Goal: Task Accomplishment & Management: Manage account settings

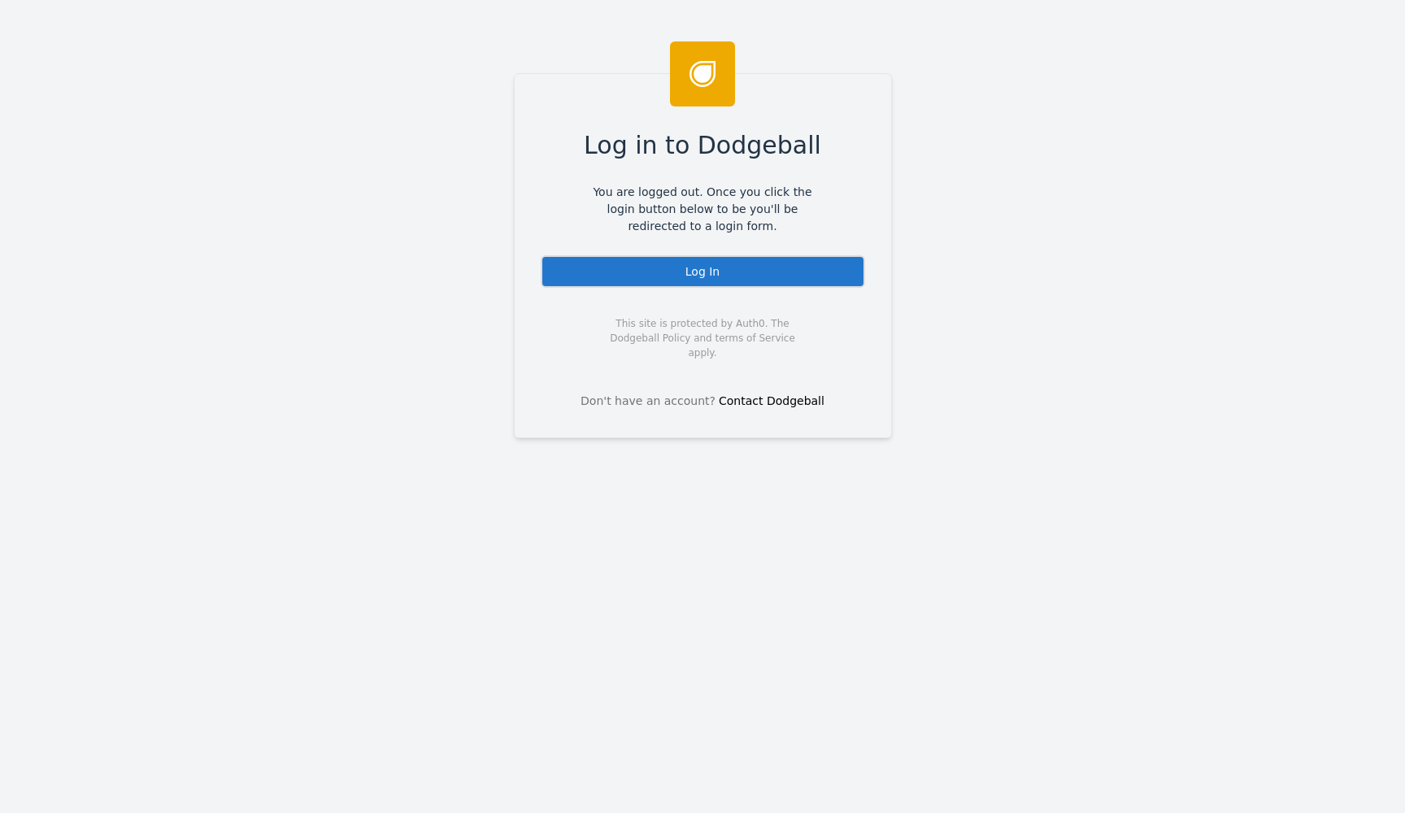
click at [659, 256] on div "Log In" at bounding box center [703, 271] width 324 height 33
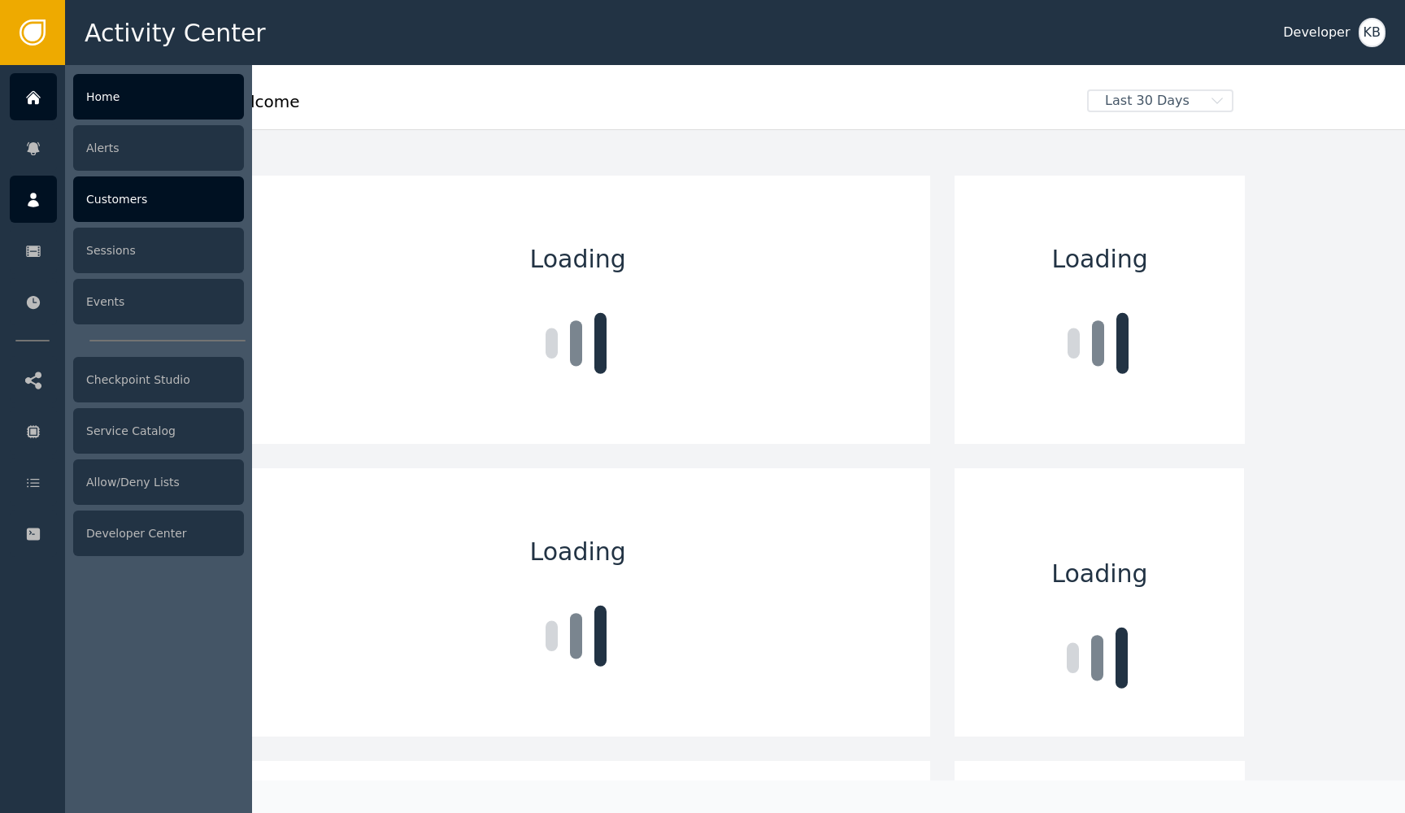
click at [46, 198] on div at bounding box center [33, 199] width 47 height 47
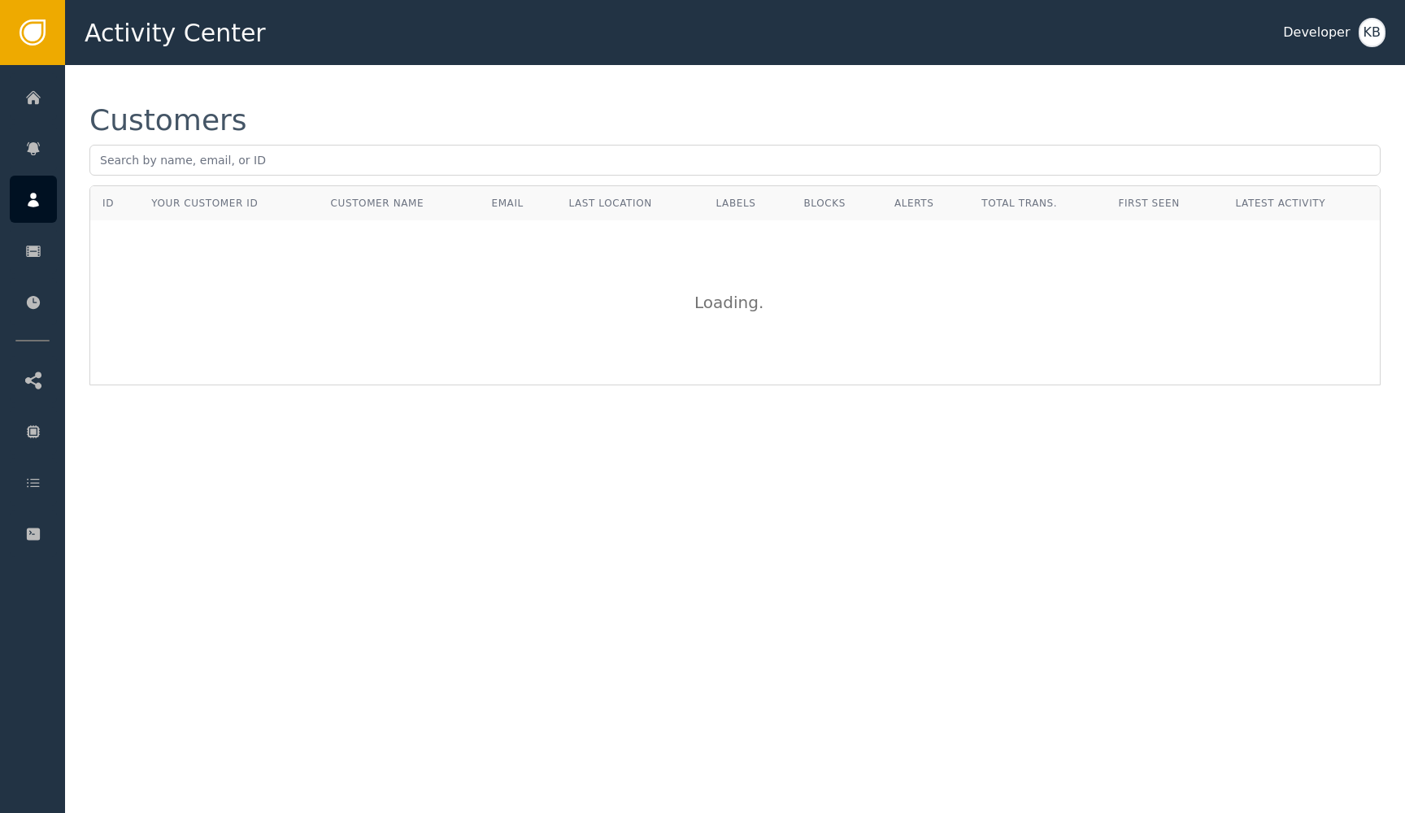
click at [367, 144] on div "Customers" at bounding box center [734, 146] width 1291 height 80
click at [346, 154] on input "text" at bounding box center [734, 160] width 1291 height 31
paste input "[EMAIL_ADDRESS][DOMAIN_NAME])"
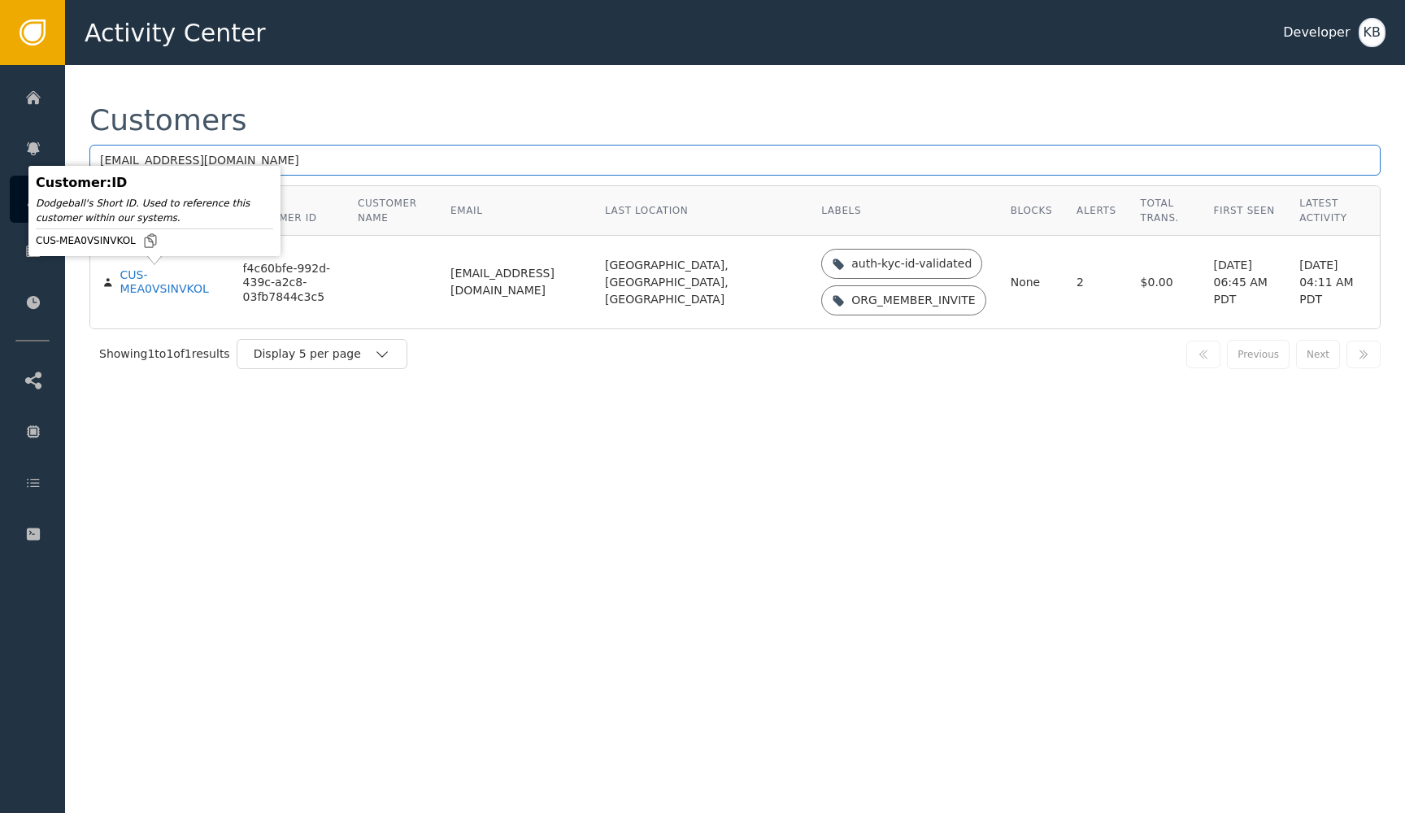
type input "[EMAIL_ADDRESS][DOMAIN_NAME]"
drag, startPoint x: 130, startPoint y: 279, endPoint x: 282, endPoint y: 397, distance: 192.4
click at [133, 65] on body "Activity Center Developer KB Home Alerts Customers Sessions Events Checkpoint S…" at bounding box center [702, 32] width 1405 height 65
click at [141, 278] on div "CUS-MEA0VSINVKOL" at bounding box center [169, 282] width 98 height 28
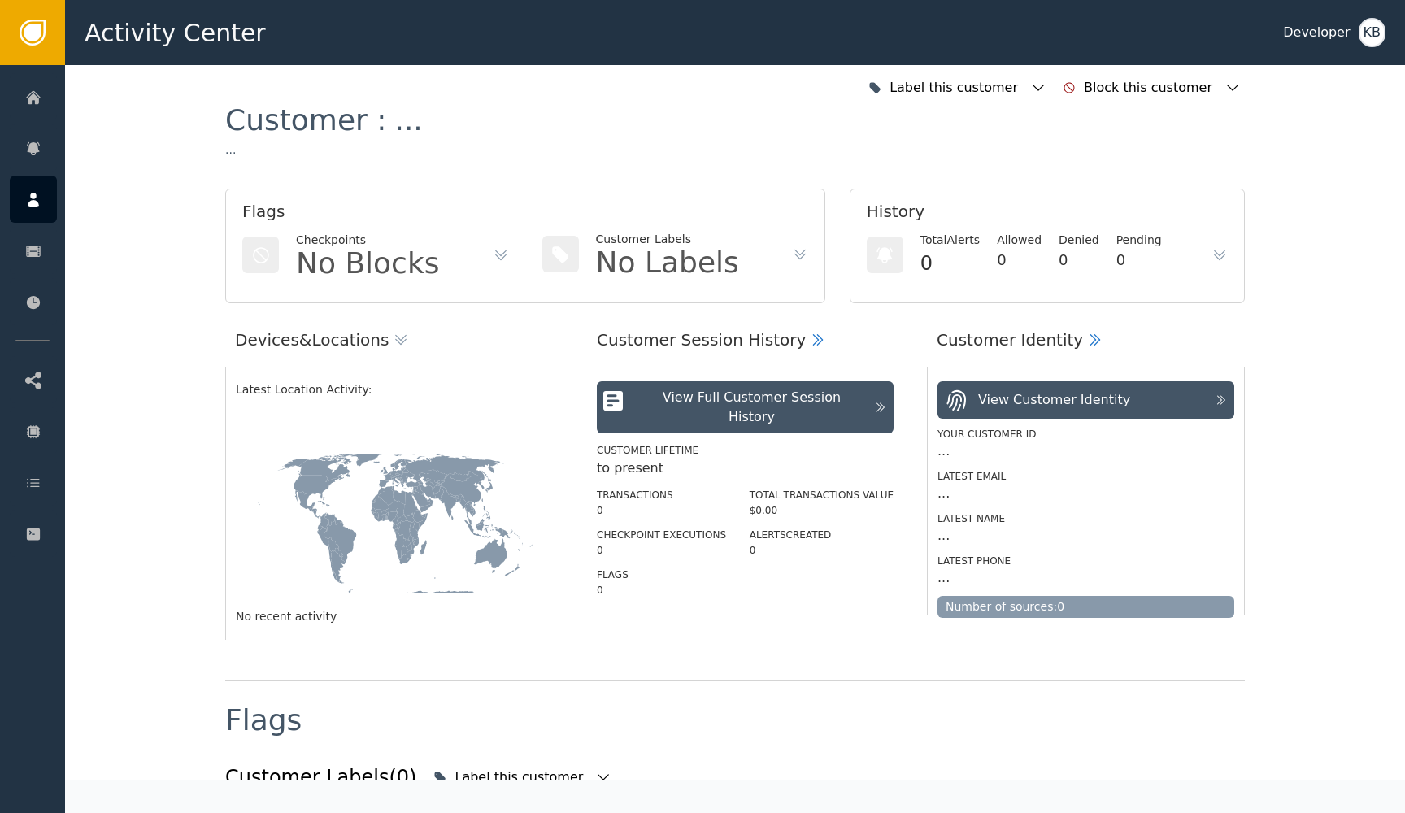
scroll to position [415, 0]
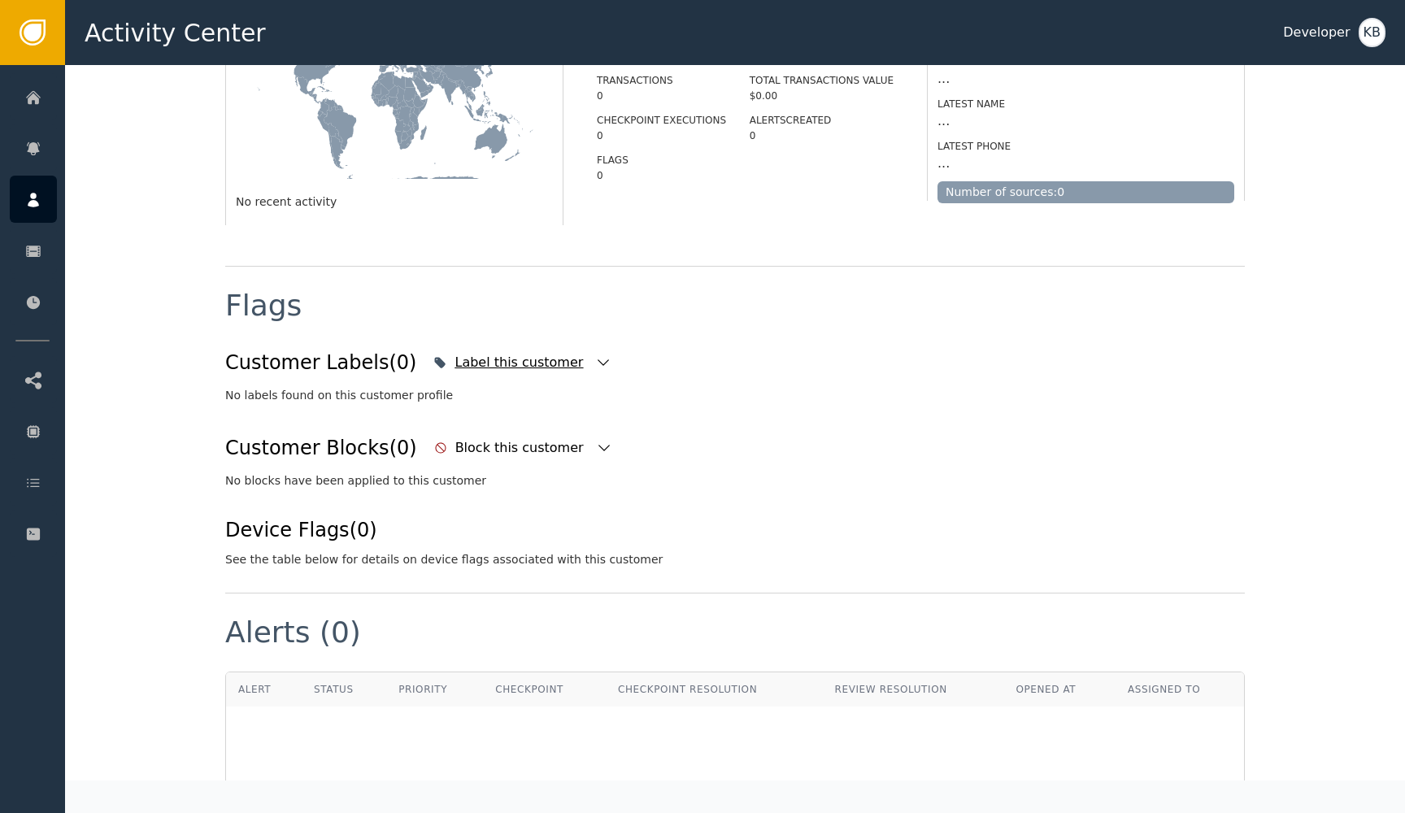
click at [568, 372] on div "Label this customer" at bounding box center [522, 363] width 186 height 36
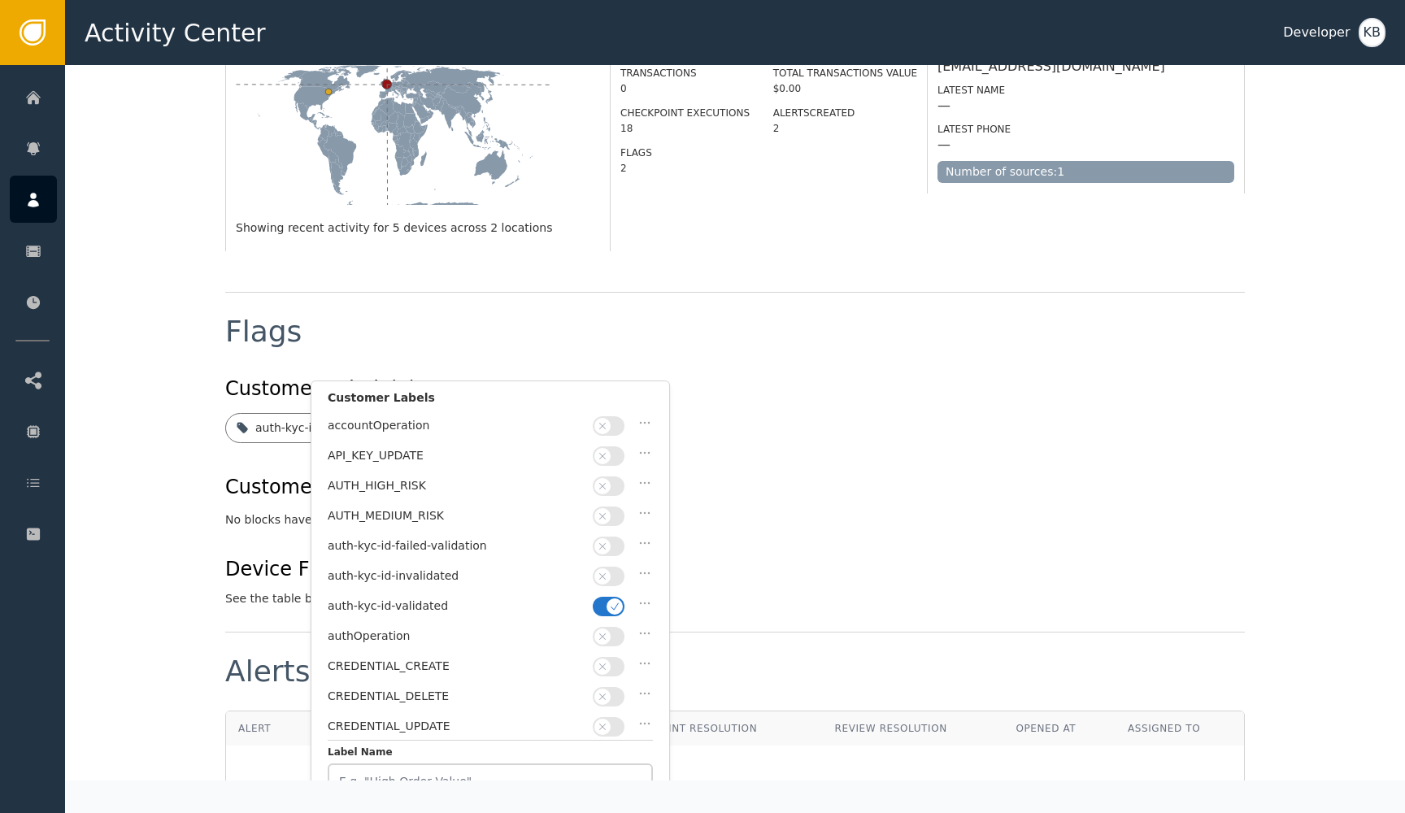
click at [615, 604] on icon "button" at bounding box center [614, 606] width 11 height 11
click at [621, 599] on button "button" at bounding box center [609, 607] width 32 height 20
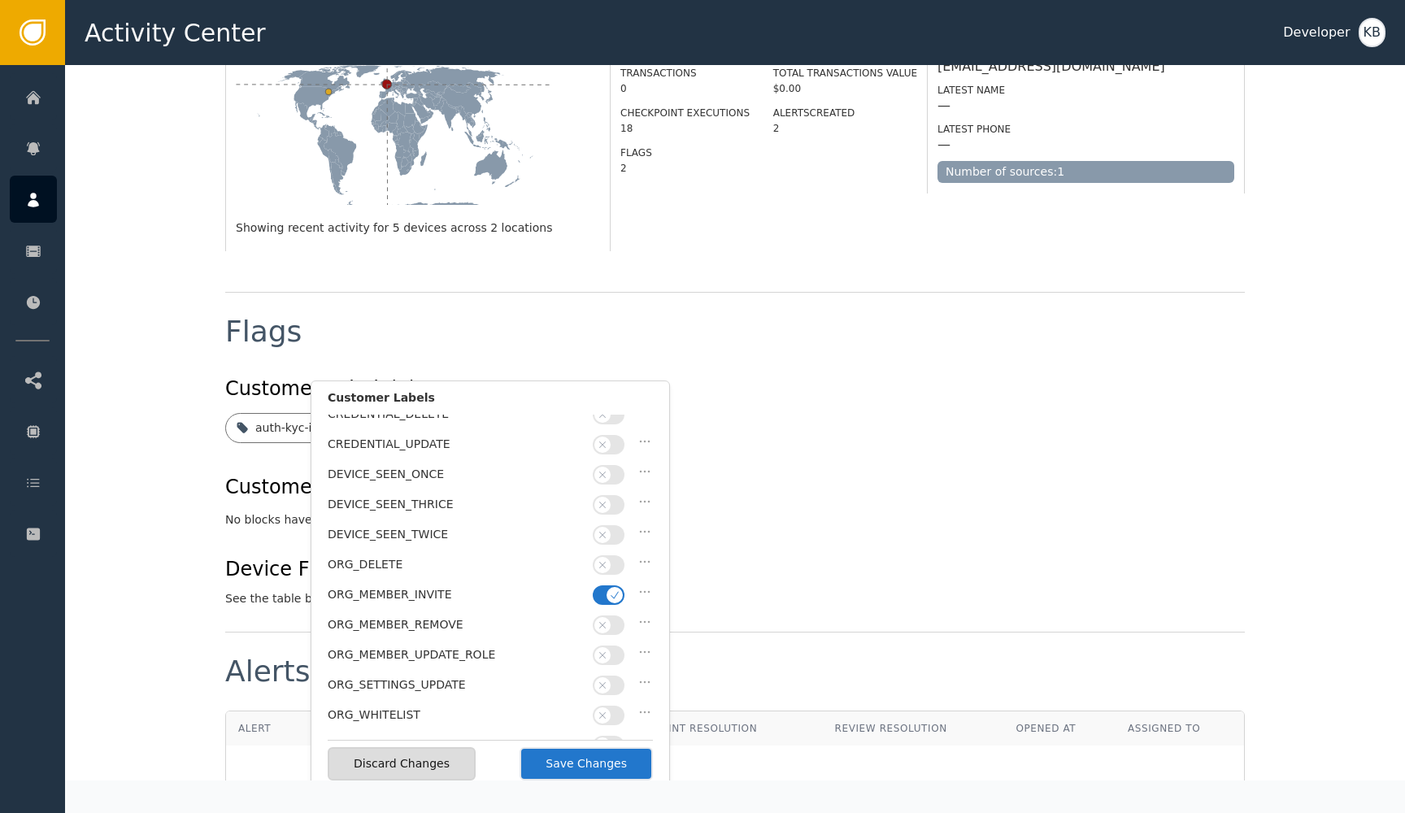
scroll to position [280, 0]
click at [615, 589] on span "button" at bounding box center [615, 597] width 16 height 16
click at [611, 766] on button "Save Changes" at bounding box center [586, 763] width 133 height 33
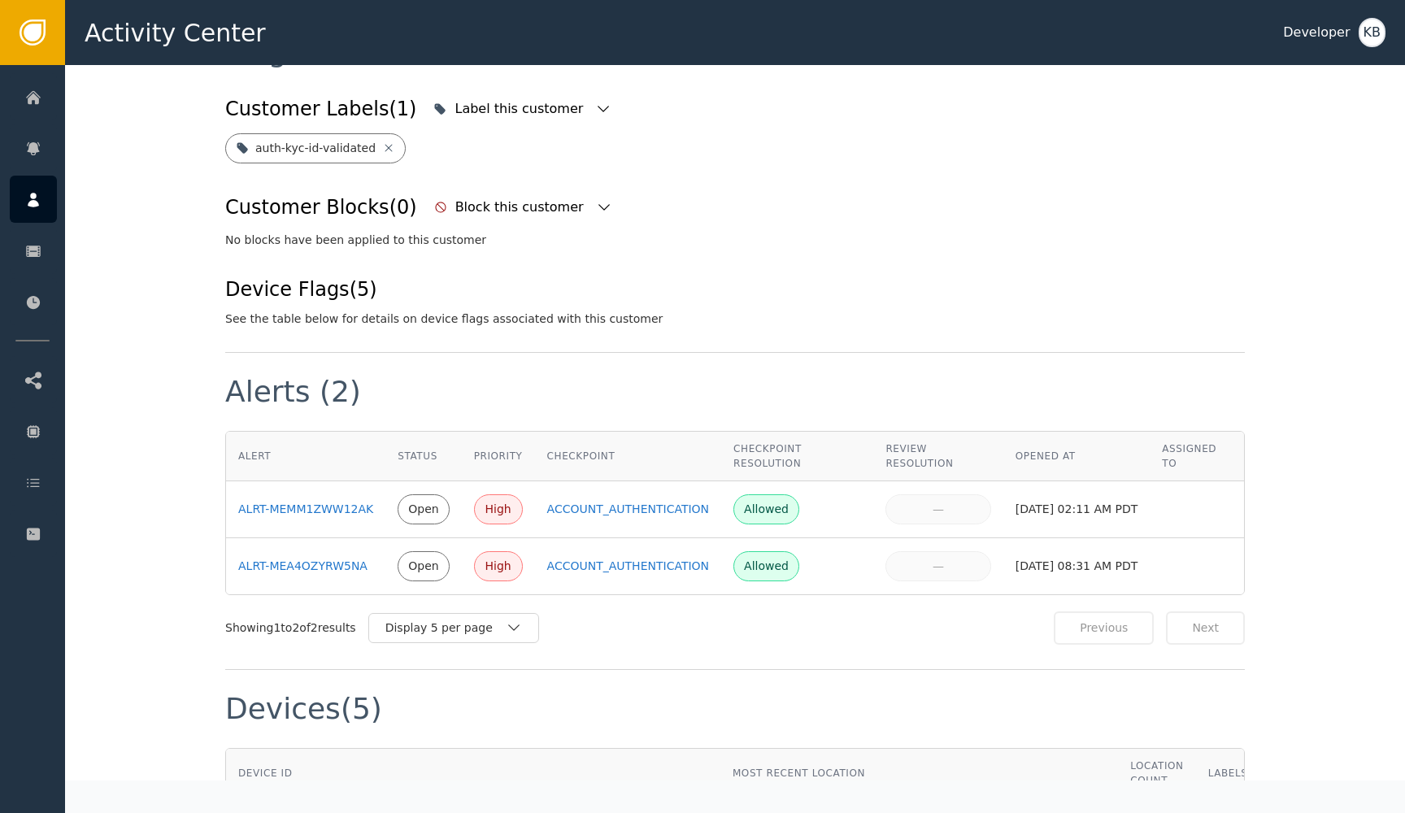
scroll to position [978, 0]
